Goal: Transaction & Acquisition: Purchase product/service

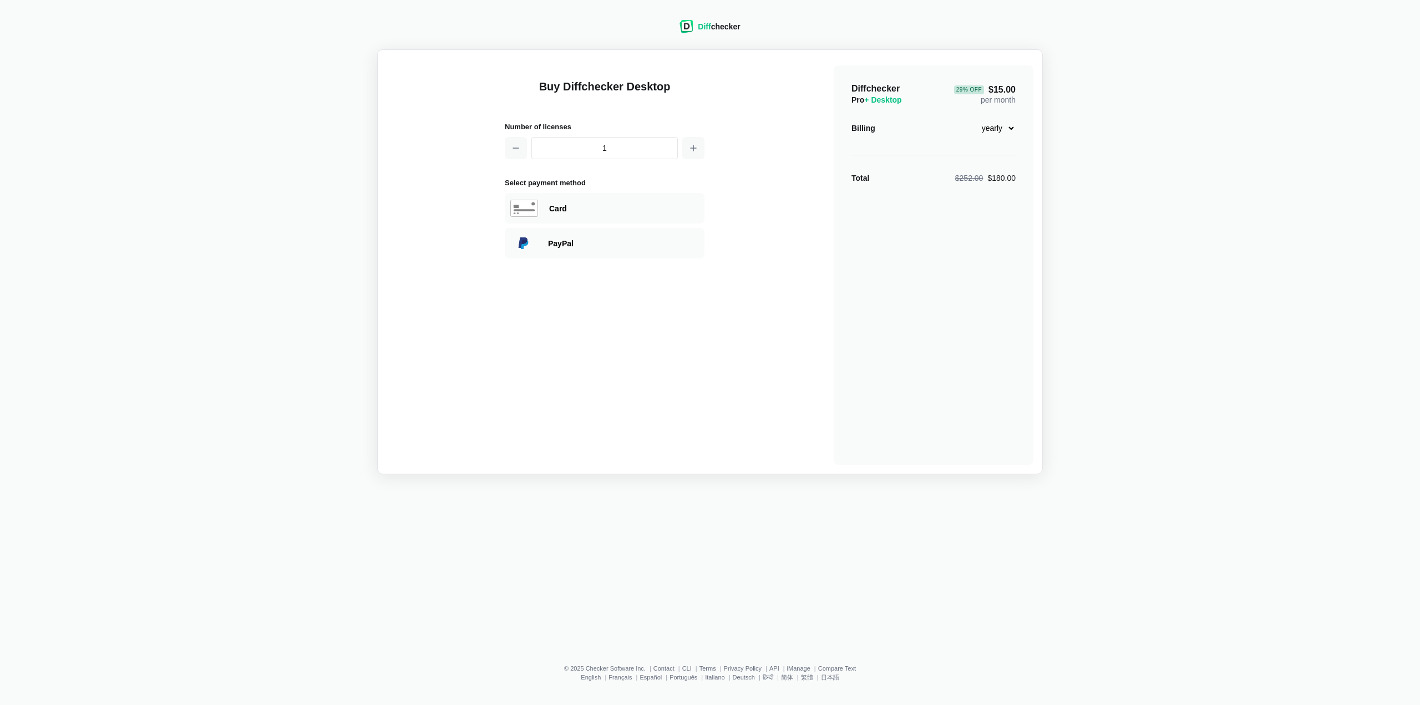
click at [1021, 126] on div "Diffchecker Pro + Desktop 29 % Off $15.00 per month Billing monthly yearly Tota…" at bounding box center [934, 264] width 200 height 399
click at [1006, 129] on select "monthly yearly" at bounding box center [992, 128] width 48 height 19
select select "desktop-monthly-21"
click at [968, 119] on select "monthly yearly" at bounding box center [992, 128] width 48 height 19
click at [694, 151] on button "button" at bounding box center [693, 148] width 22 height 22
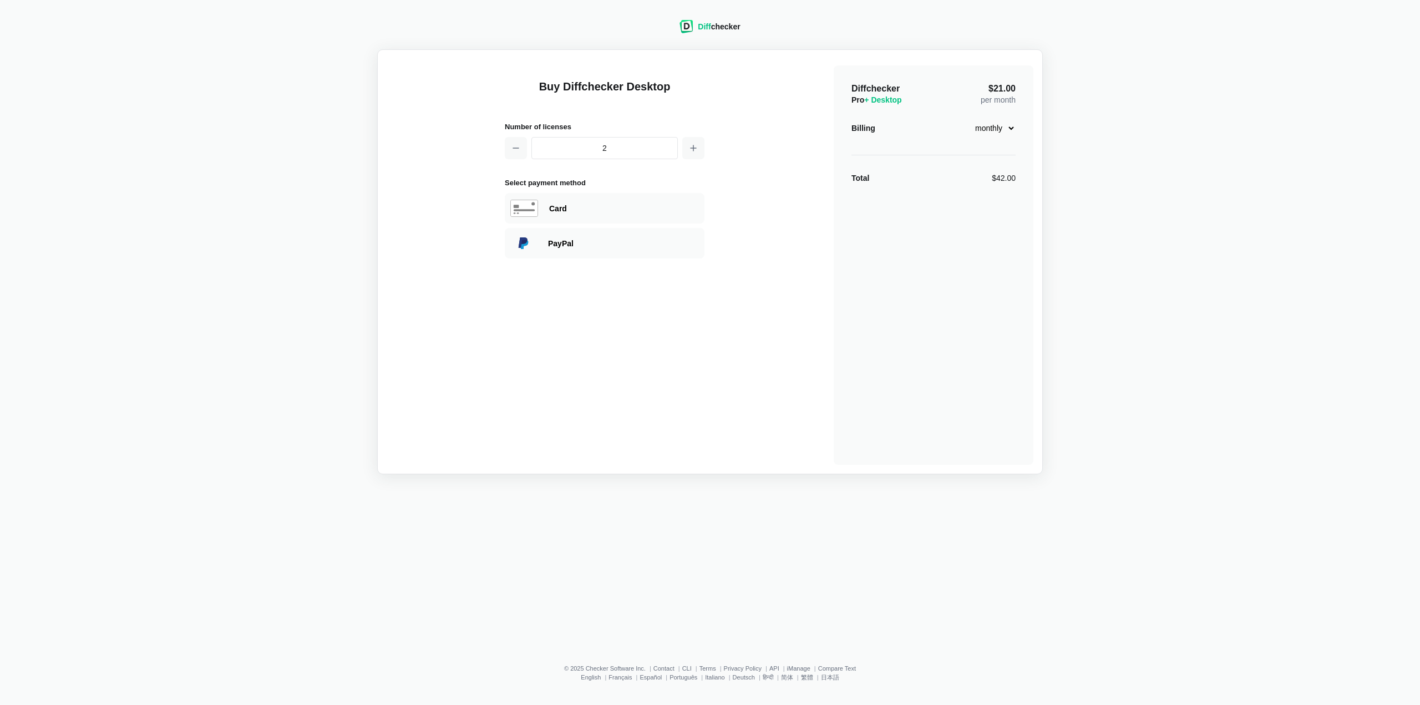
click at [995, 125] on select "monthly yearly" at bounding box center [992, 128] width 48 height 19
click at [968, 119] on select "monthly yearly" at bounding box center [992, 128] width 48 height 19
click at [706, 143] on div "Buy Diffchecker Desktop Number of licenses 2 Select payment method Visa MasterC…" at bounding box center [710, 262] width 647 height 406
click at [692, 151] on button "button" at bounding box center [693, 148] width 22 height 22
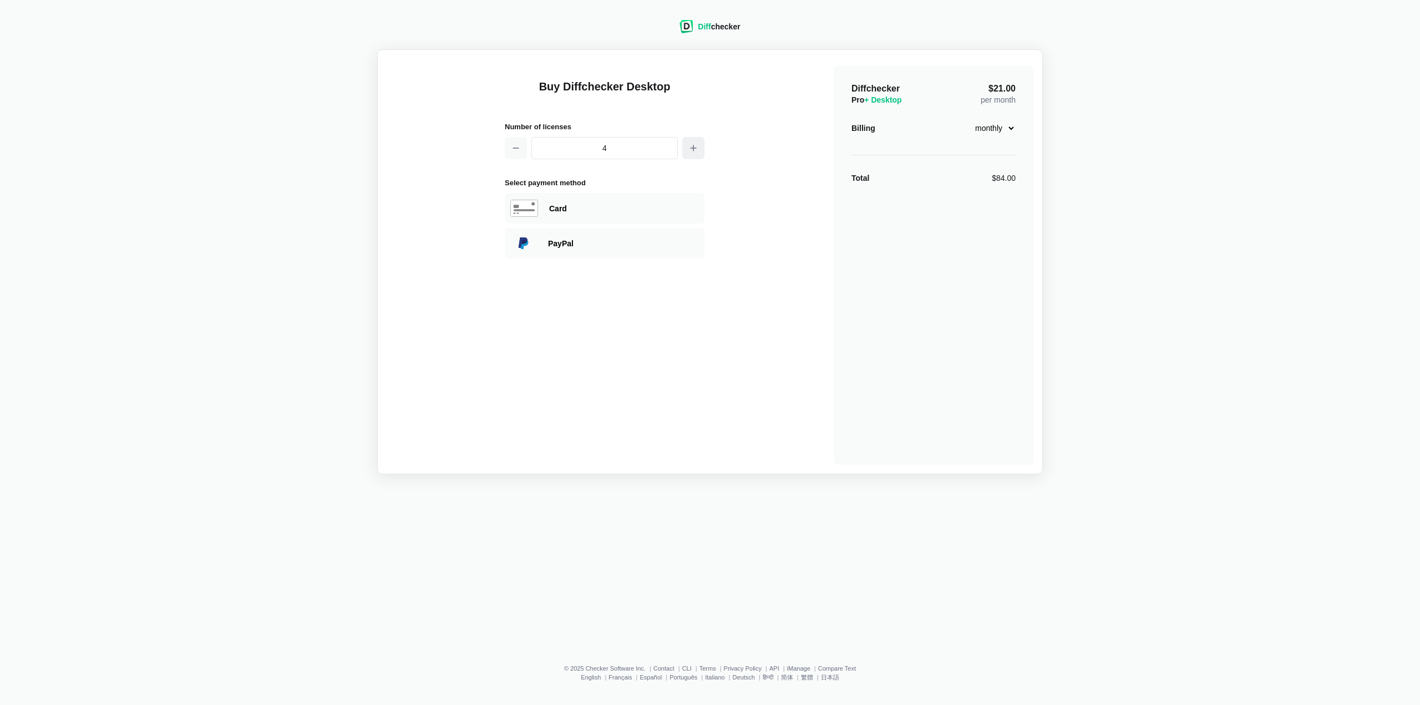
click at [692, 151] on icon "button" at bounding box center [693, 148] width 9 height 9
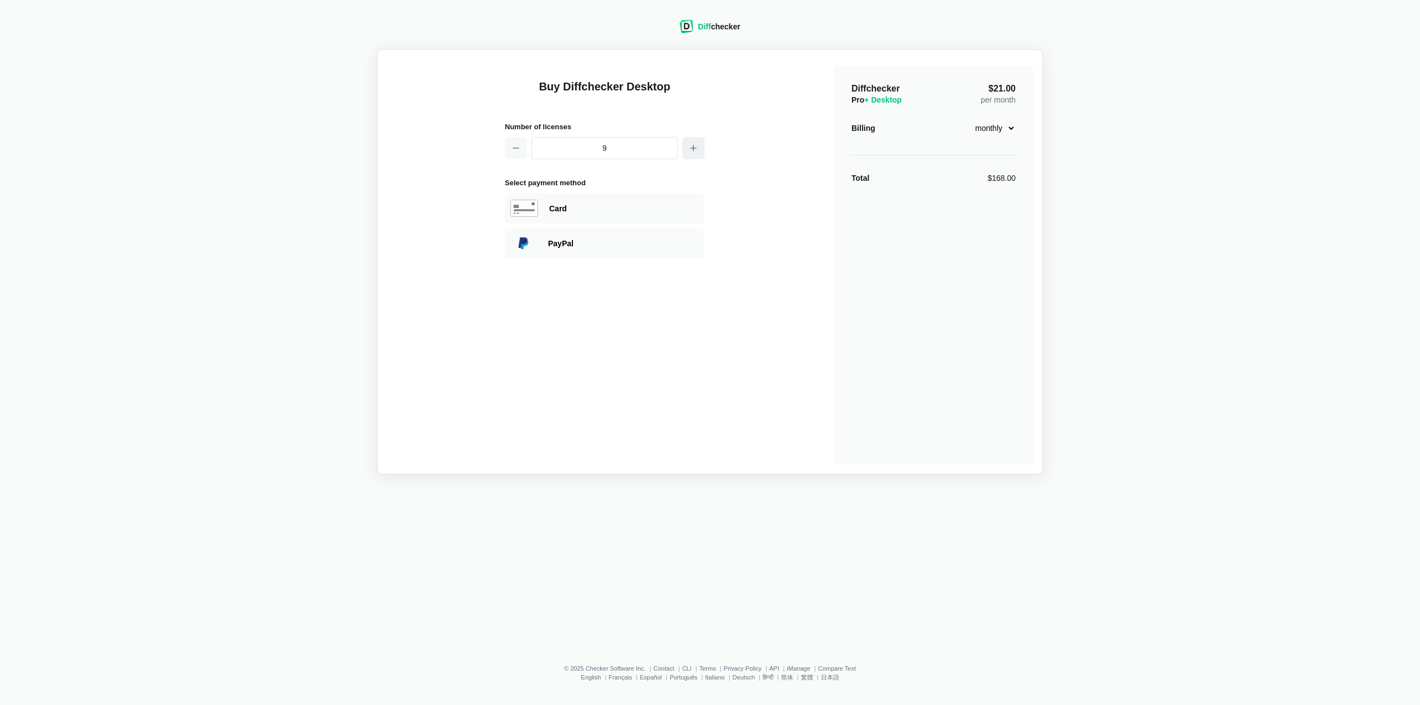
click at [692, 151] on icon "button" at bounding box center [693, 148] width 9 height 9
click at [692, 151] on button "button" at bounding box center [693, 148] width 22 height 22
click at [693, 151] on button "button" at bounding box center [693, 148] width 22 height 22
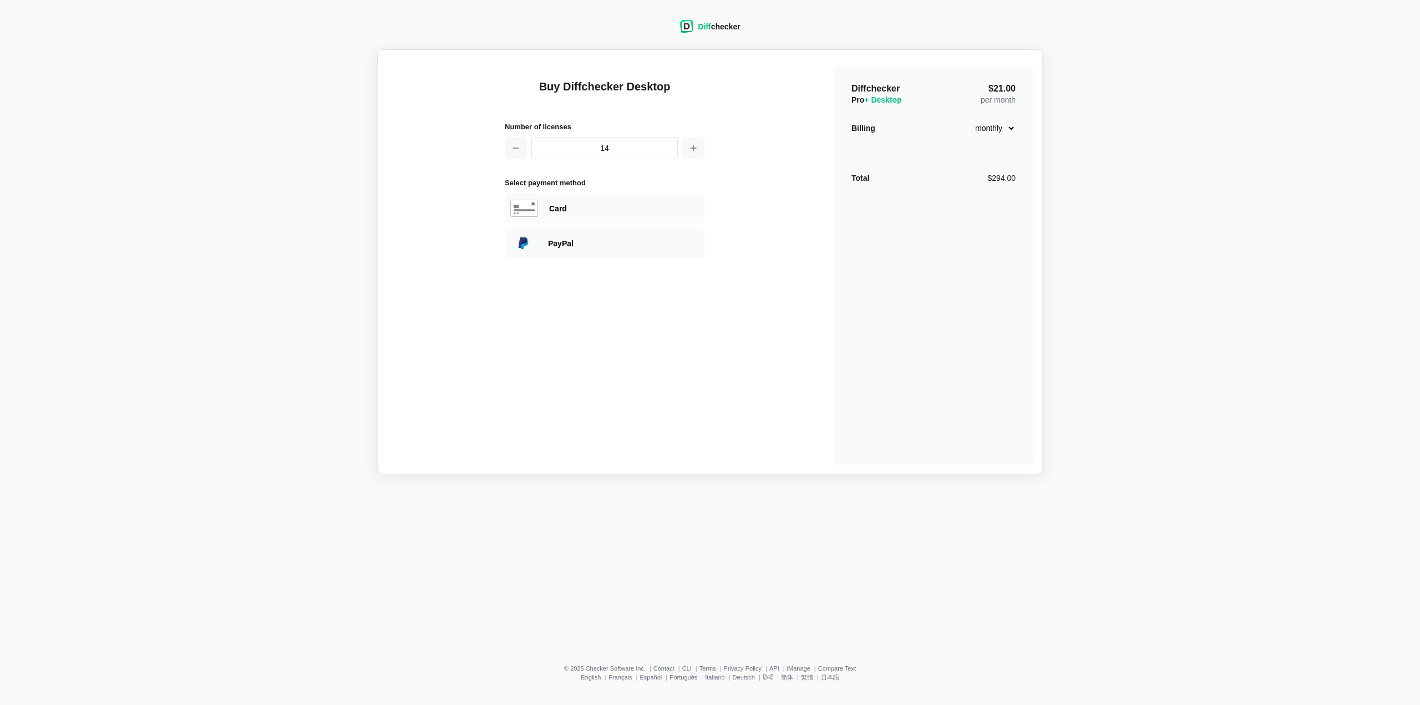
drag, startPoint x: 693, startPoint y: 151, endPoint x: 693, endPoint y: 163, distance: 11.1
click at [693, 163] on div "Buy Diffchecker Desktop Number of licenses 14 Select payment method Visa Master…" at bounding box center [605, 264] width 200 height 399
click at [701, 153] on button "button" at bounding box center [693, 148] width 22 height 22
click at [701, 154] on button "button" at bounding box center [693, 148] width 22 height 22
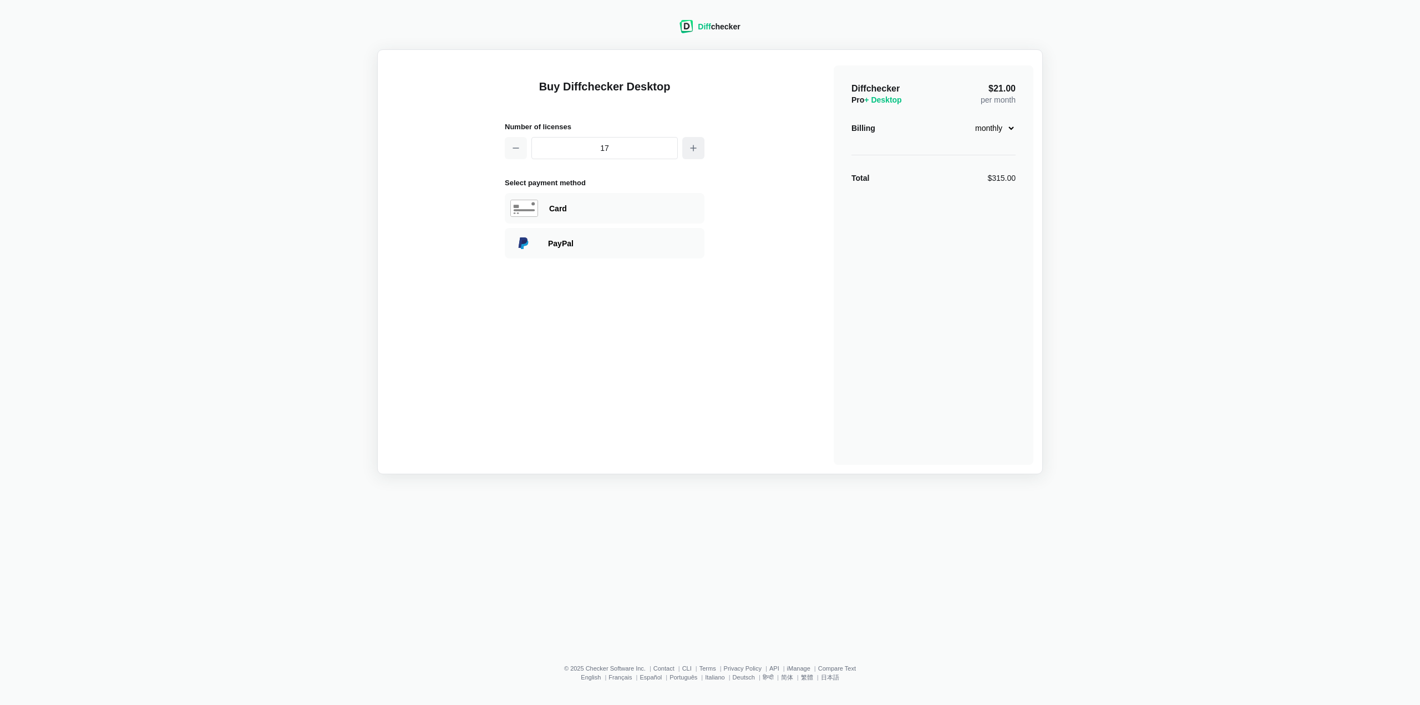
click at [701, 155] on button "button" at bounding box center [693, 148] width 22 height 22
click at [515, 150] on icon "button" at bounding box center [515, 148] width 9 height 9
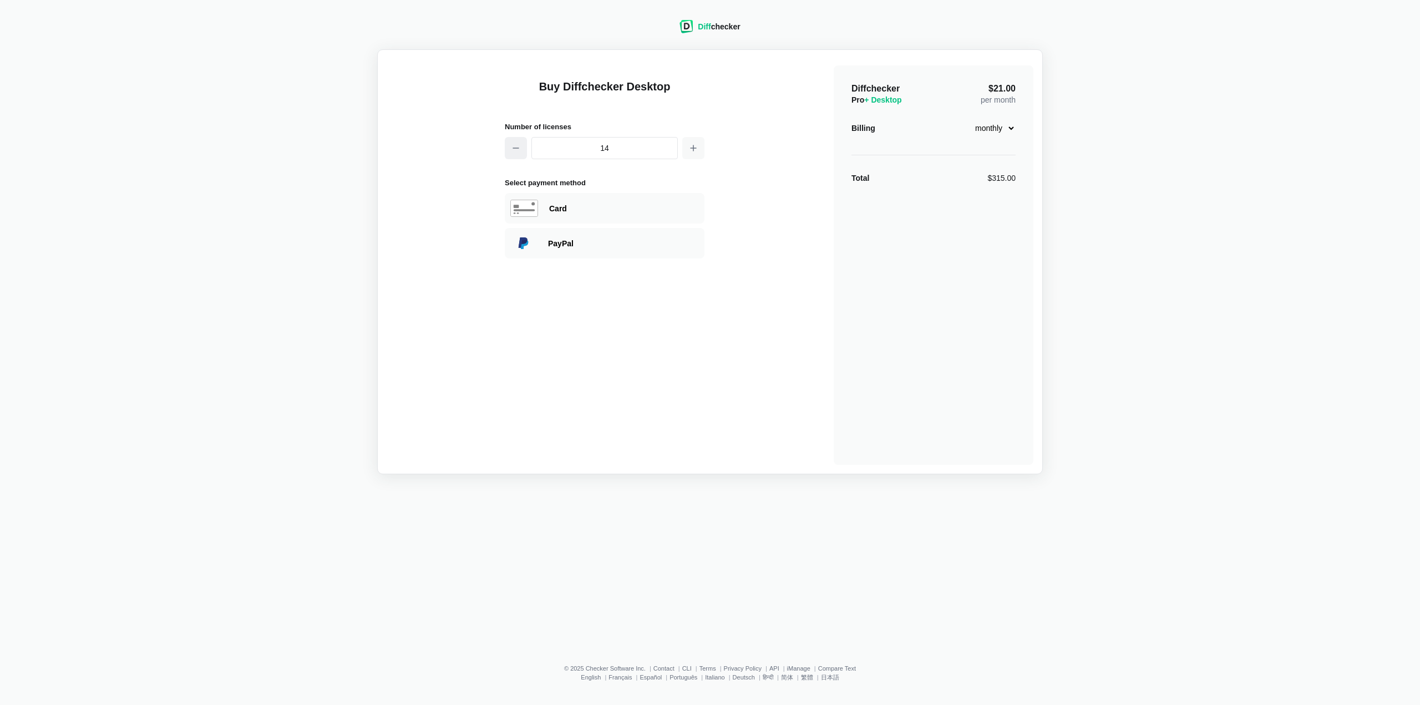
click at [513, 150] on icon "button" at bounding box center [515, 148] width 9 height 9
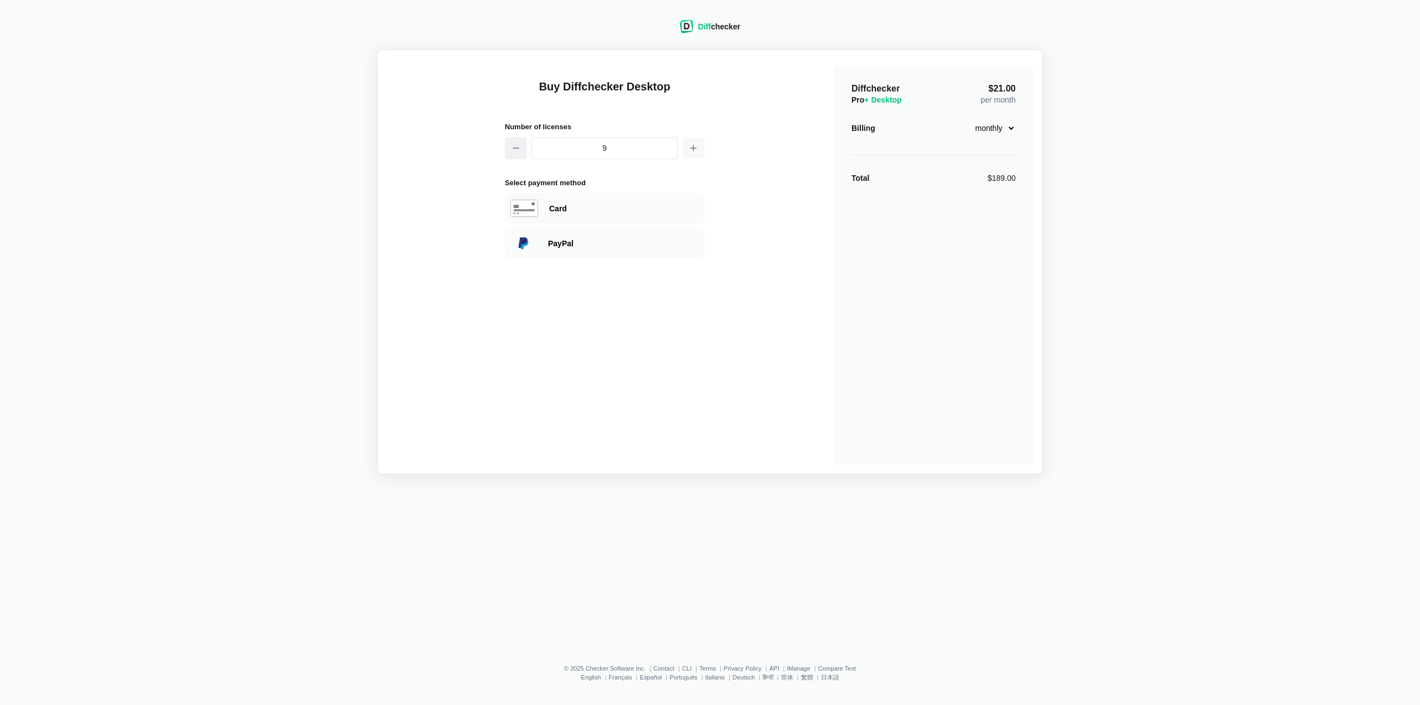
click at [513, 150] on icon "button" at bounding box center [515, 148] width 9 height 9
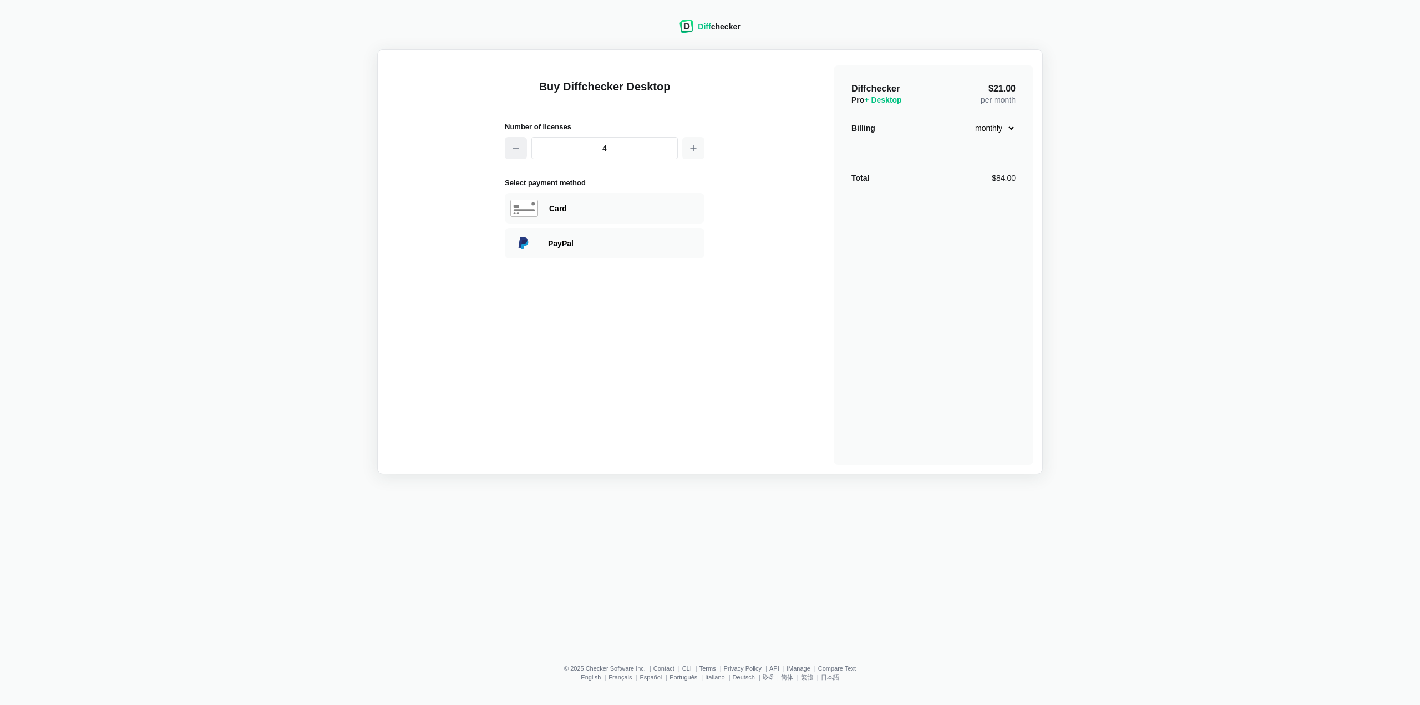
click at [514, 149] on icon "button" at bounding box center [515, 148] width 9 height 9
click at [515, 149] on icon "button" at bounding box center [515, 148] width 9 height 9
type input "2"
click at [1014, 125] on select "monthly yearly" at bounding box center [992, 128] width 48 height 19
select select "desktop-yearly-180"
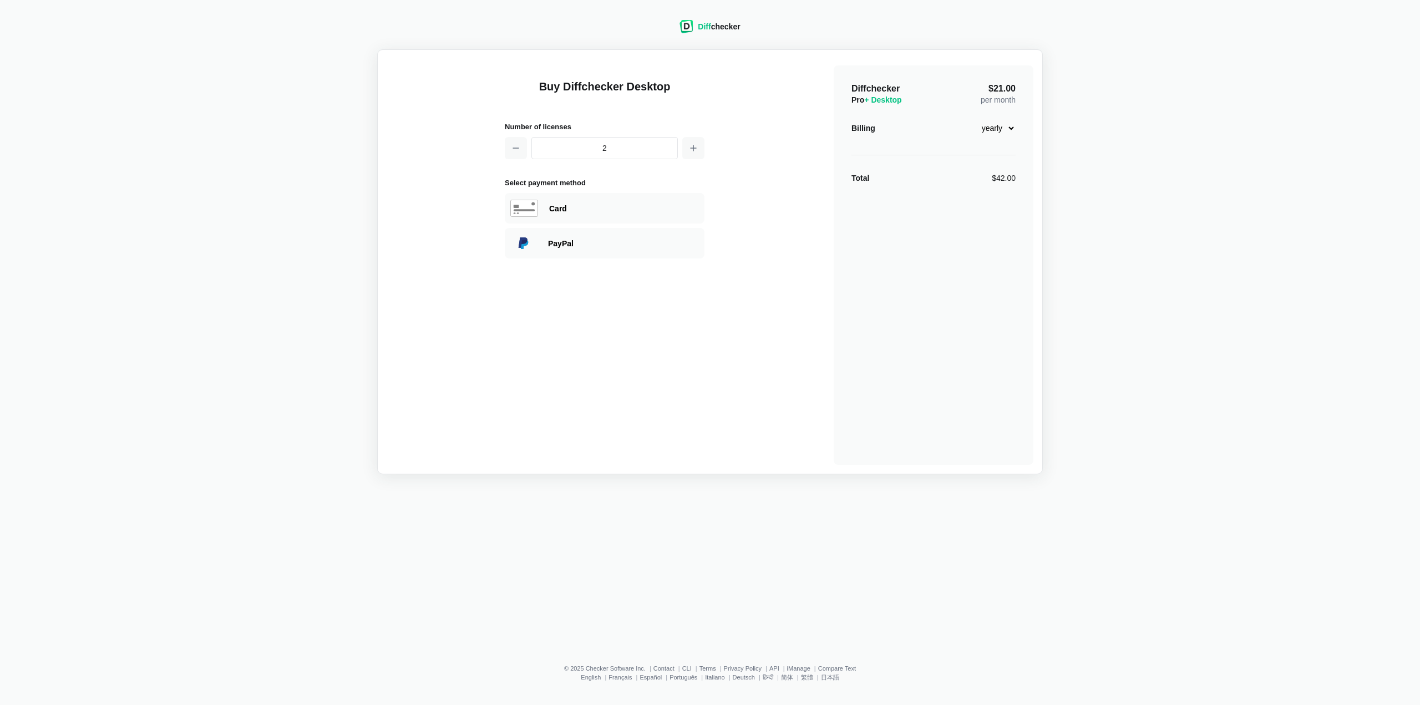
click at [968, 119] on select "monthly yearly" at bounding box center [992, 128] width 48 height 19
